Goal: Find specific page/section: Find specific page/section

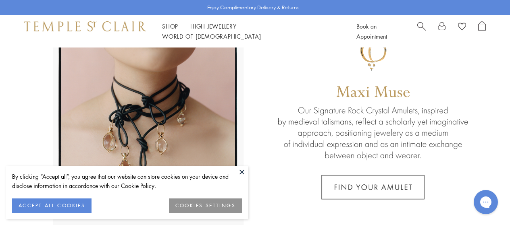
scroll to position [81, 0]
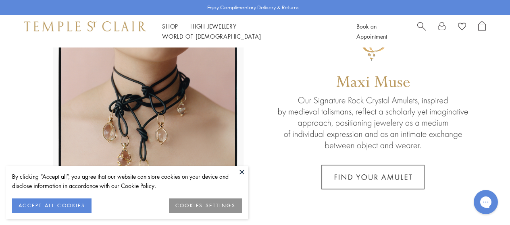
click at [77, 206] on button "ACCEPT ALL COOKIES" at bounding box center [51, 206] width 79 height 15
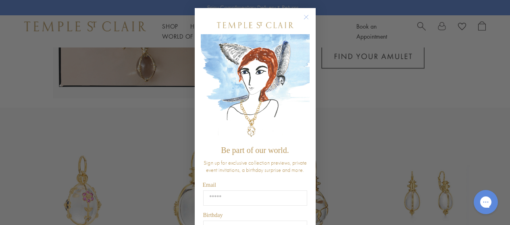
scroll to position [444, 0]
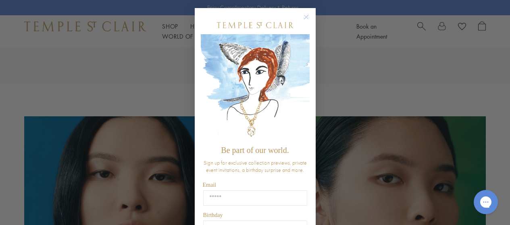
click at [306, 15] on circle "Close dialog" at bounding box center [306, 18] width 10 height 10
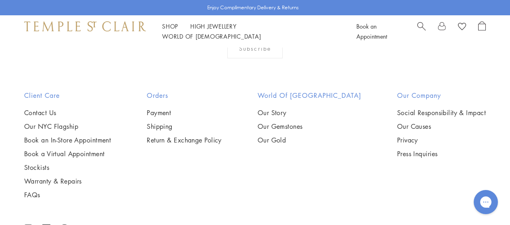
scroll to position [1549, 0]
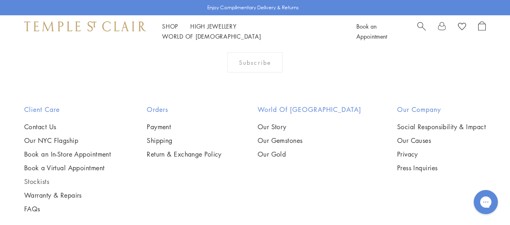
click at [42, 178] on link "Stockists" at bounding box center [67, 181] width 87 height 9
